Goal: Communication & Community: Answer question/provide support

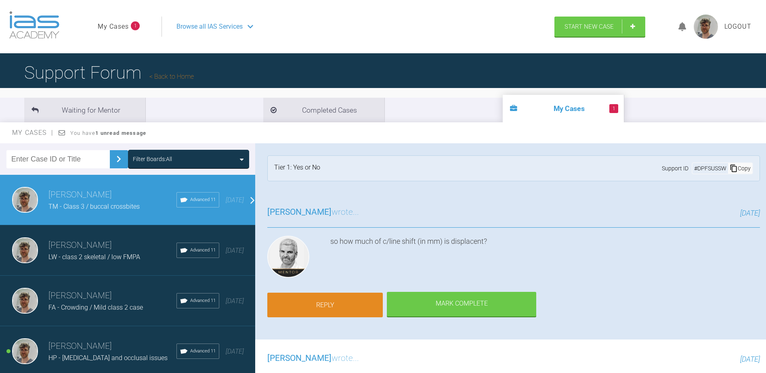
click at [353, 303] on link "Reply" at bounding box center [324, 305] width 115 height 25
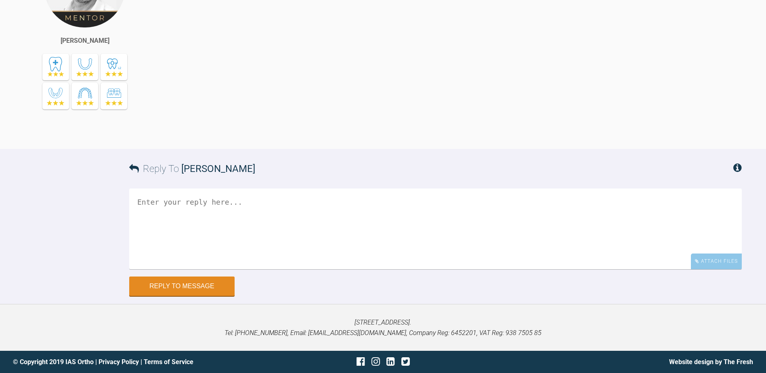
scroll to position [1737, 0]
click at [327, 269] on textarea at bounding box center [435, 228] width 612 height 81
drag, startPoint x: 574, startPoint y: 290, endPoint x: 564, endPoint y: 291, distance: 10.1
click at [573, 269] on textarea at bounding box center [435, 228] width 612 height 81
type textarea "O"
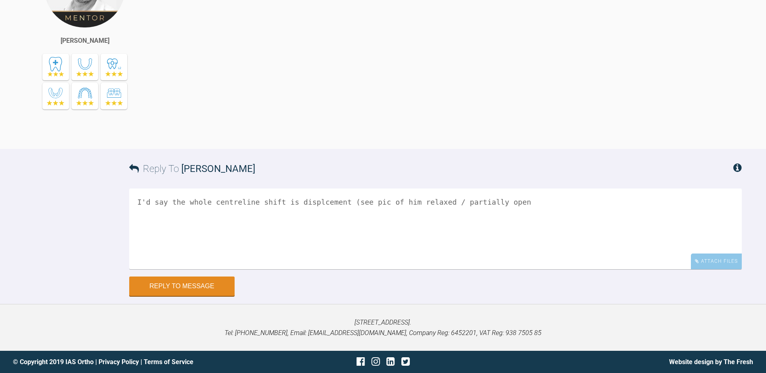
drag, startPoint x: 573, startPoint y: 274, endPoint x: 568, endPoint y: 279, distance: 6.6
click at [573, 269] on textarea "I'd say the whole centreline shift is displcement (see pic of him relaxed / par…" at bounding box center [435, 228] width 612 height 81
type textarea "I'd say the whole centreline shift is displcement (see pic of him relaxed / par…"
click at [714, 269] on div "Attach Files" at bounding box center [716, 261] width 51 height 16
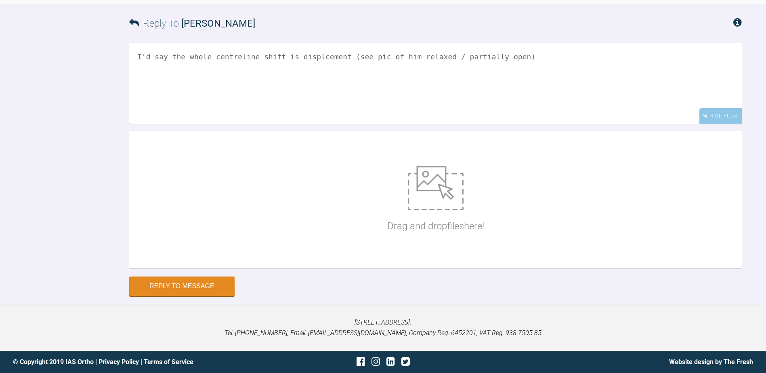
scroll to position [1963, 0]
click at [419, 228] on p "Drag and drop files here!" at bounding box center [435, 225] width 97 height 15
type input "C:\fakepath\DSC_0655.JPG"
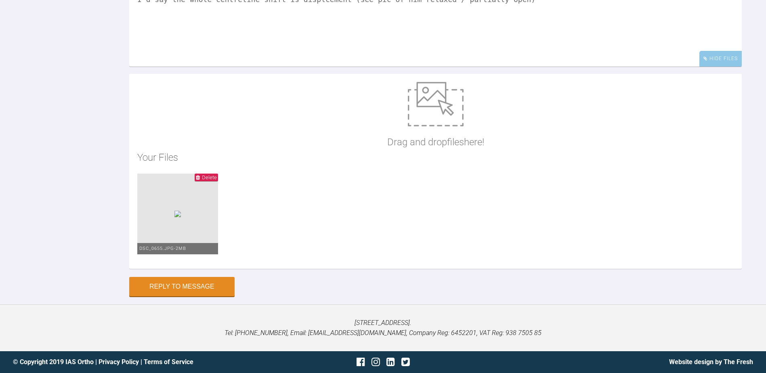
click at [494, 57] on textarea "I'd say the whole centreline shift is displcement (see pic of him relaxed / par…" at bounding box center [435, 26] width 612 height 81
click at [496, 57] on textarea "I'd say the whole centreline shift is displcement (see pic of him relaxed / par…" at bounding box center [435, 26] width 612 height 81
click at [425, 57] on textarea "I'd say the whole centreline shift is displcement (see pic of him relaxed / par…" at bounding box center [435, 26] width 612 height 81
click at [429, 55] on textarea "I'd say the whole centreline shift is displcement (see pic of him relaxed / par…" at bounding box center [435, 26] width 612 height 81
click at [554, 58] on textarea "I'd say the whole centreline shift is displcement (see pic of him relaxed / par…" at bounding box center [435, 26] width 612 height 81
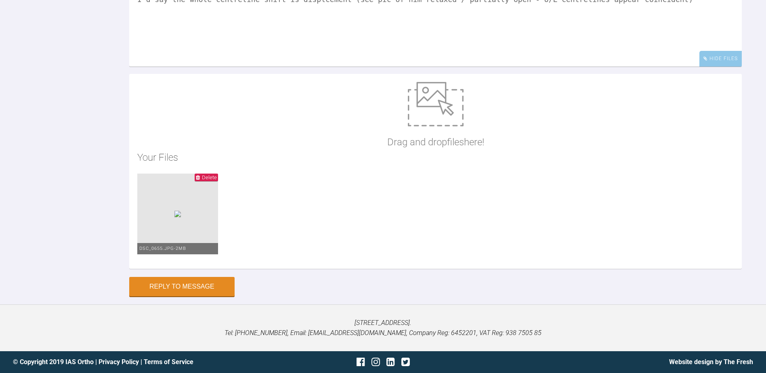
drag, startPoint x: 311, startPoint y: 57, endPoint x: 375, endPoint y: 49, distance: 64.3
click at [312, 56] on textarea "I'd say the whole centreline shift is displcement (see pic of him relaxed / par…" at bounding box center [435, 26] width 612 height 81
click at [658, 67] on textarea "I'd say the whole centreline shift is displacement (see pic of him relaxed / pa…" at bounding box center [435, 26] width 612 height 81
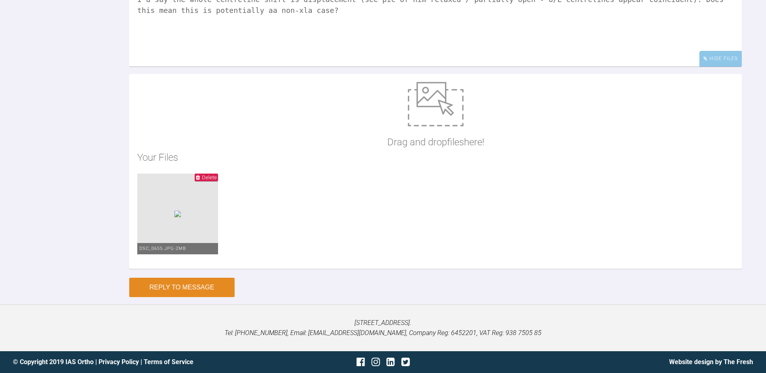
type textarea "I'd say the whole centreline shift is displacement (see pic of him relaxed / pa…"
click at [201, 297] on button "Reply to Message" at bounding box center [181, 287] width 105 height 19
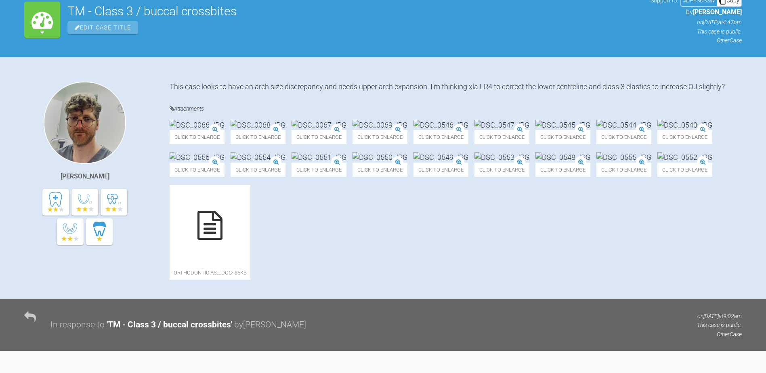
scroll to position [75, 0]
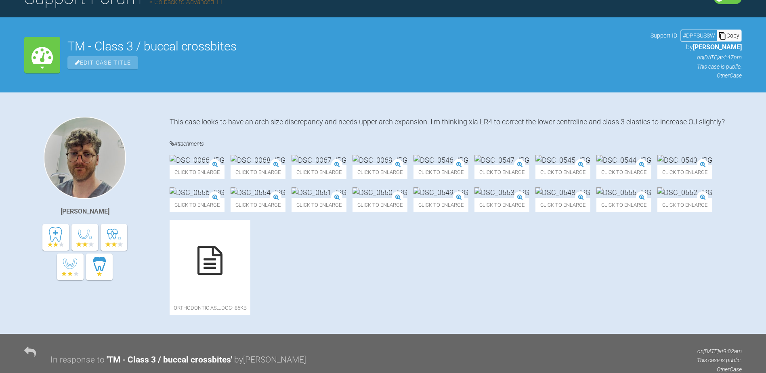
click at [224, 165] on img at bounding box center [197, 160] width 55 height 10
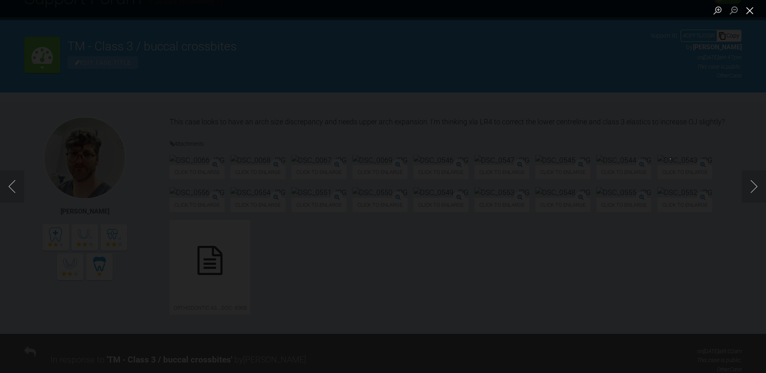
click at [747, 8] on button "Close lightbox" at bounding box center [749, 10] width 16 height 14
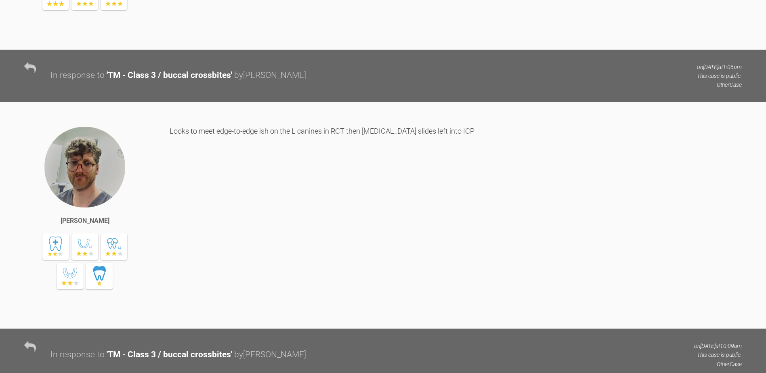
scroll to position [1245, 0]
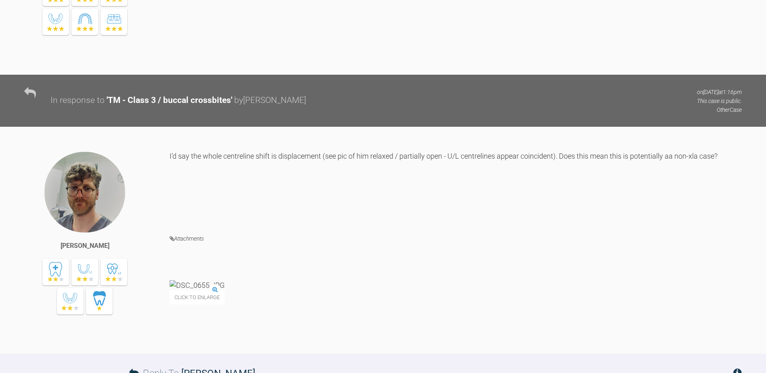
drag, startPoint x: 356, startPoint y: 80, endPoint x: 310, endPoint y: 82, distance: 45.6
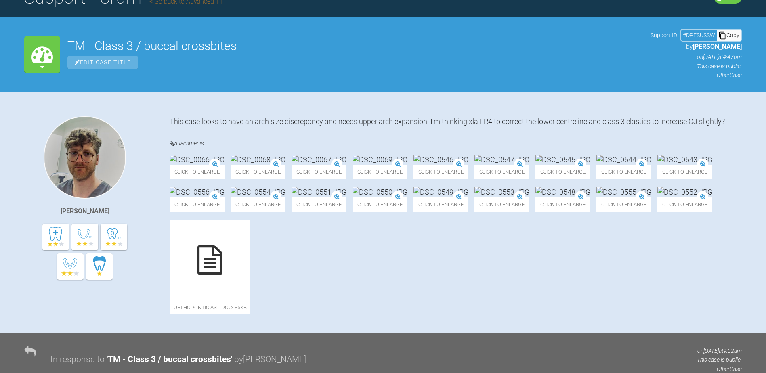
scroll to position [36, 0]
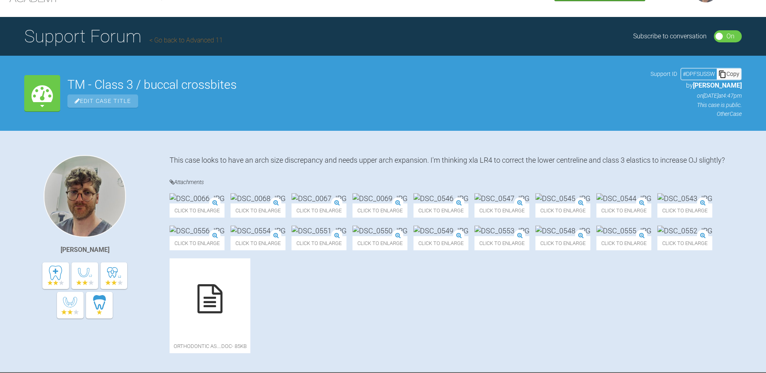
click at [158, 45] on h1 "Support Forum Go back to Advanced 11" at bounding box center [123, 36] width 199 height 28
click at [159, 42] on link "Go back to Advanced 11" at bounding box center [185, 40] width 73 height 8
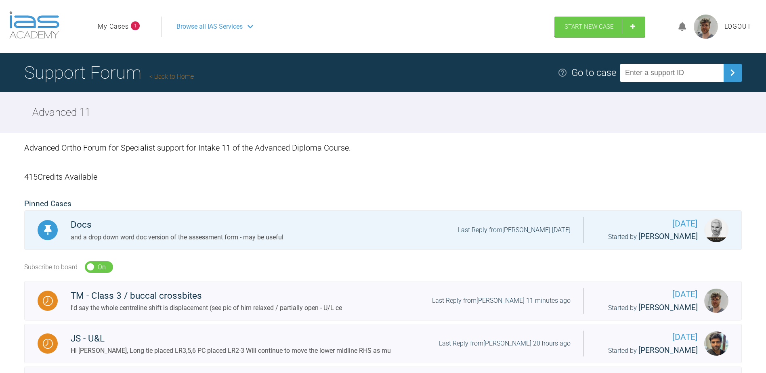
click at [114, 30] on link "My Cases" at bounding box center [113, 26] width 31 height 10
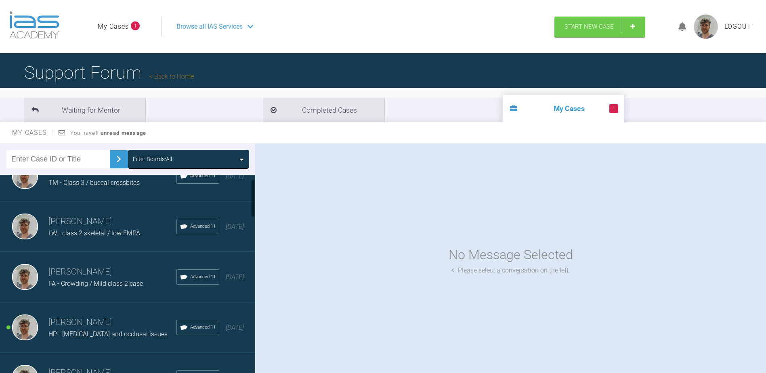
scroll to position [40, 0]
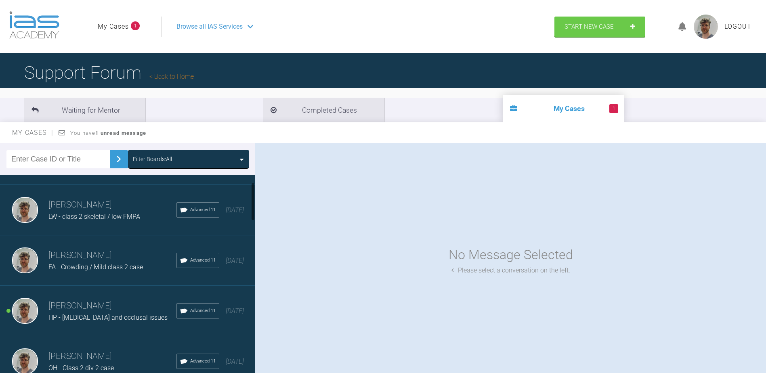
click at [97, 302] on h3 "[PERSON_NAME]" at bounding box center [112, 306] width 128 height 14
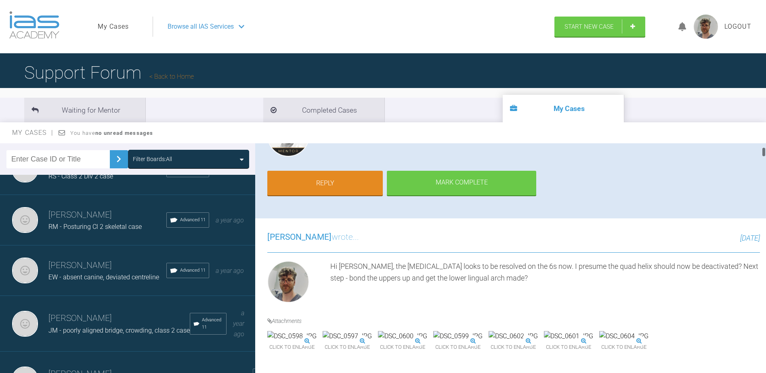
scroll to position [161, 0]
